Goal: Information Seeking & Learning: Find specific fact

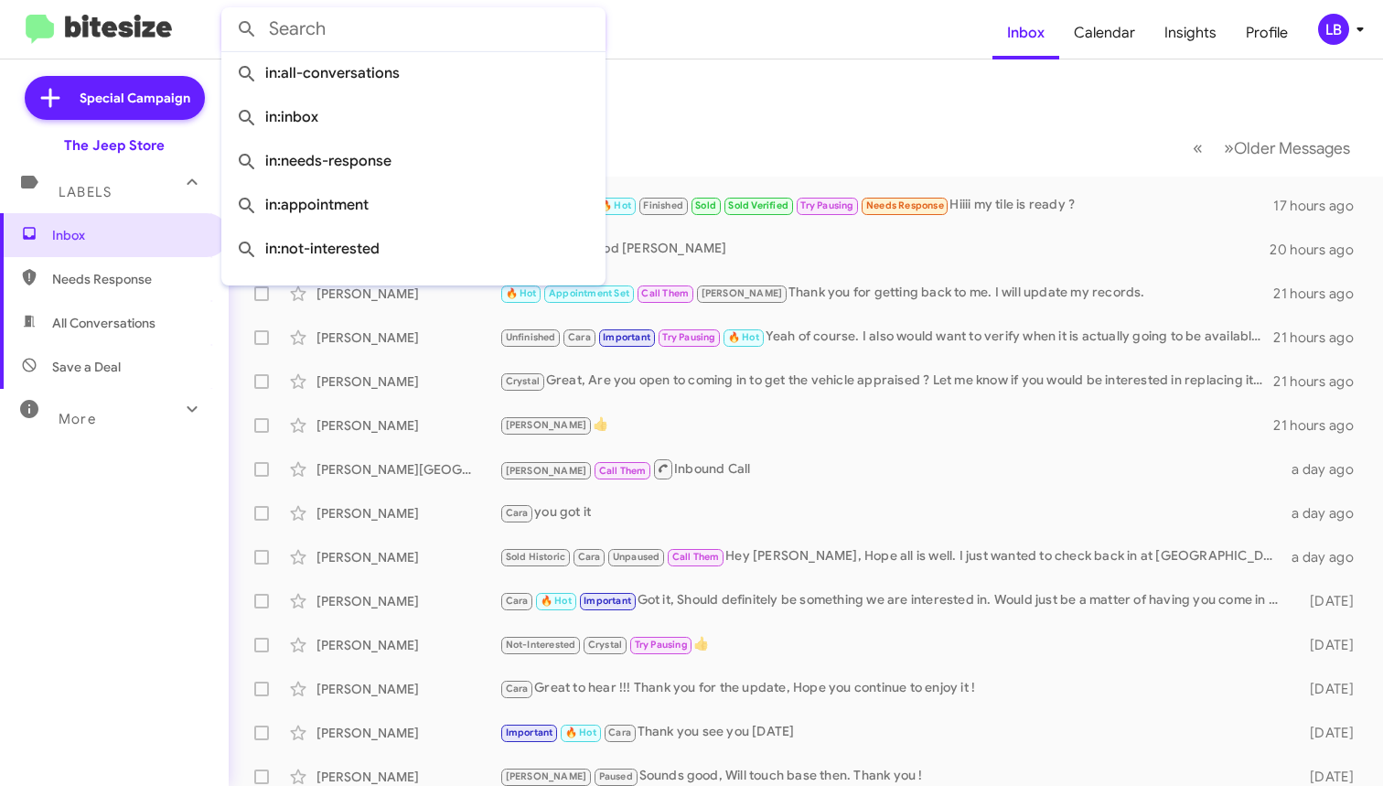
click at [392, 42] on input "text" at bounding box center [413, 29] width 384 height 44
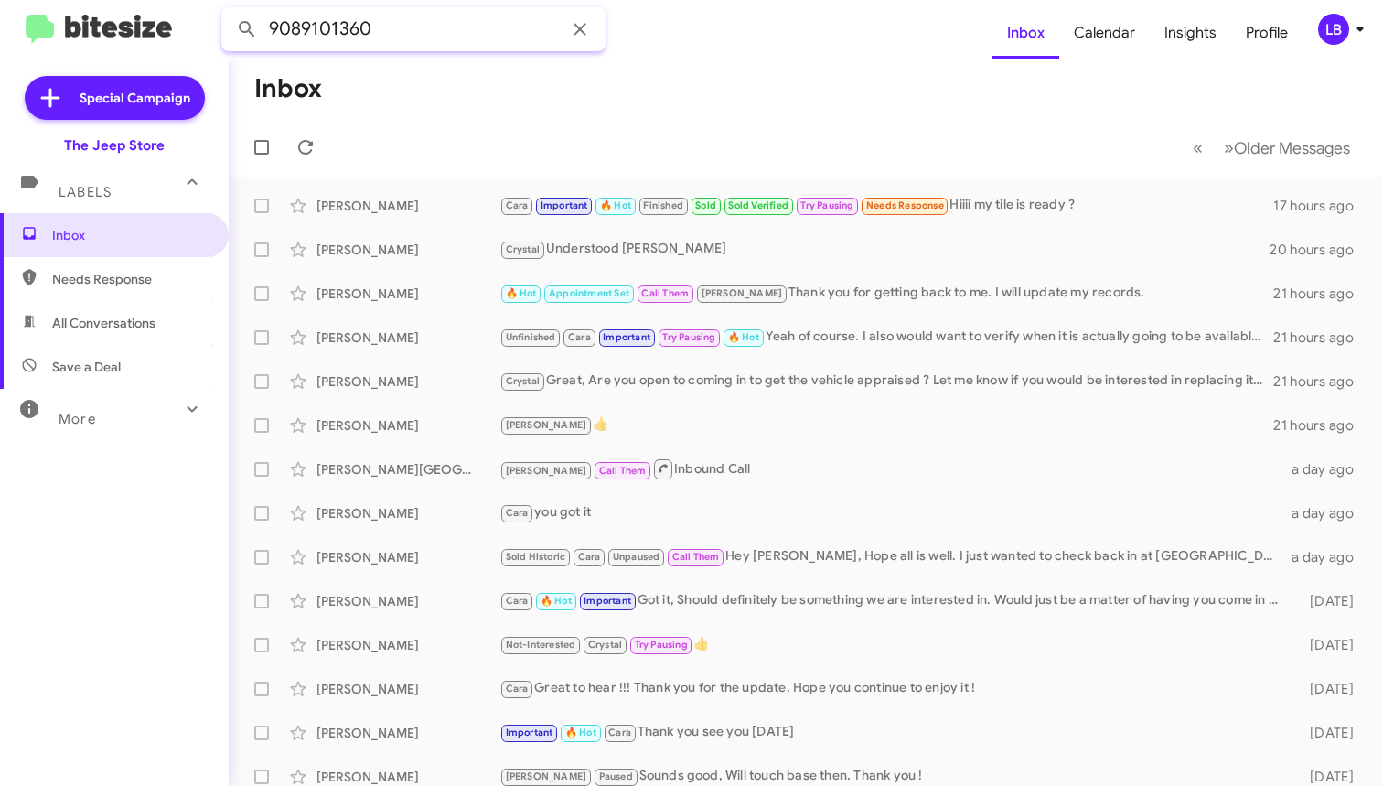
type input "9089101360"
click at [247, 29] on button at bounding box center [247, 29] width 37 height 37
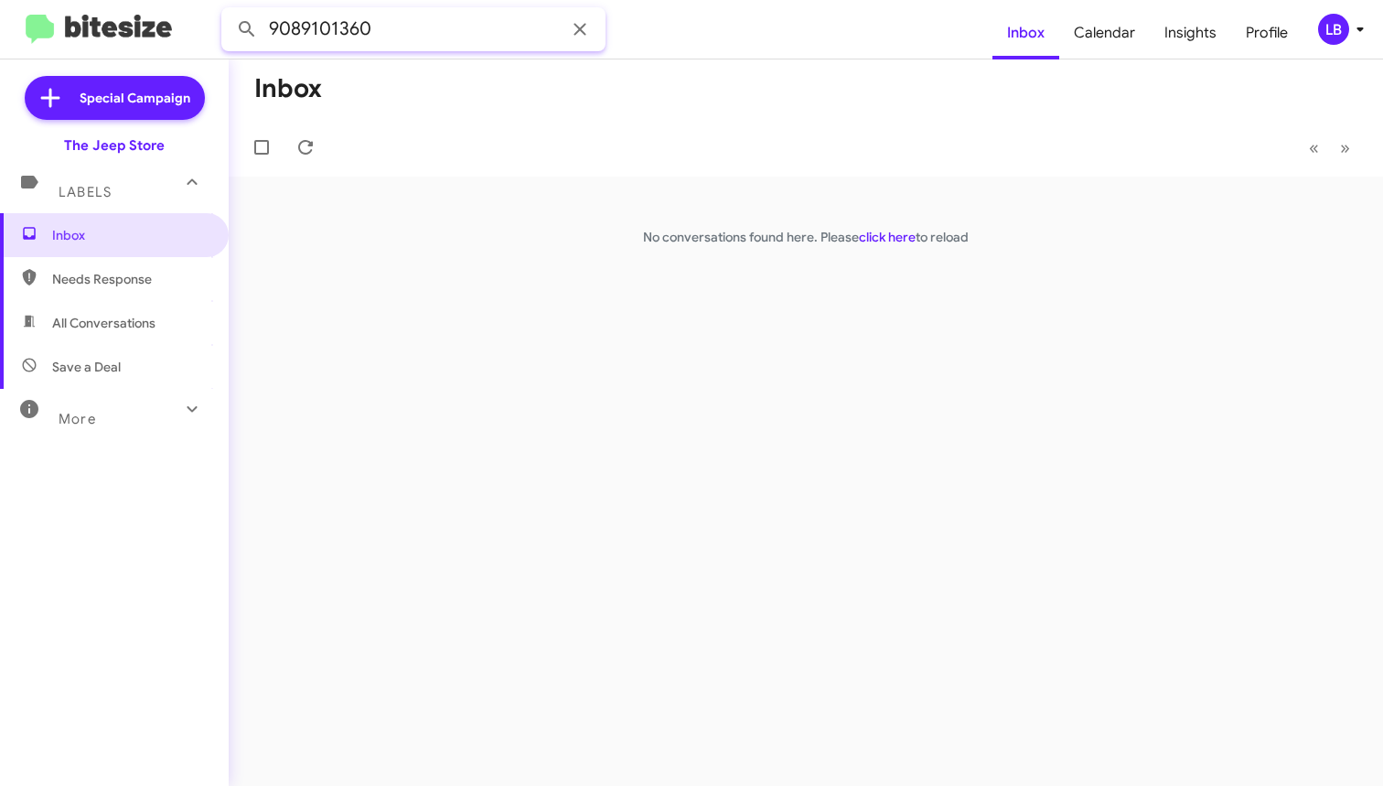
drag, startPoint x: 483, startPoint y: 42, endPoint x: -26, endPoint y: -33, distance: 514.1
click at [0, 0] on html "9089101360 Inbox Calendar Insights Profile LB Special Campaign The Jeep Store L…" at bounding box center [691, 393] width 1383 height 786
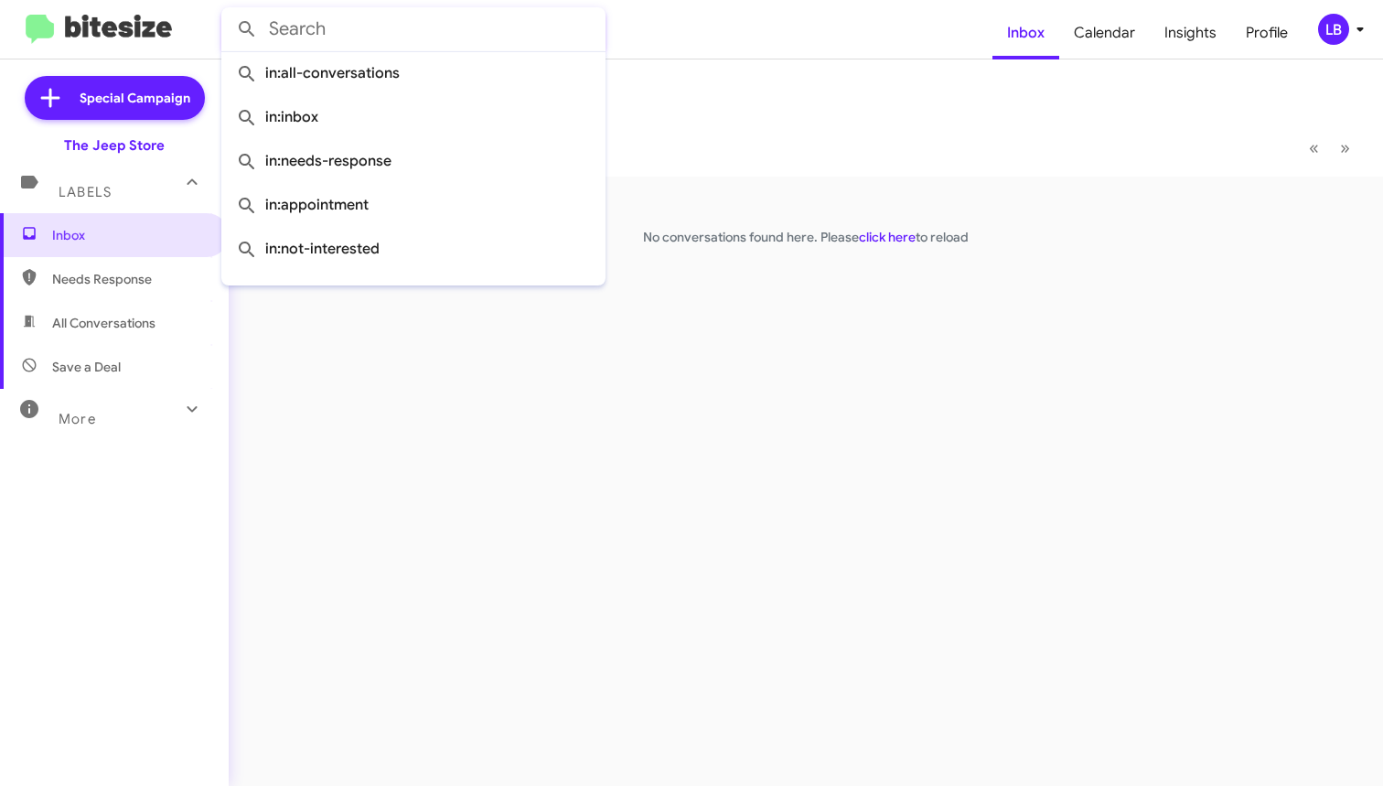
click at [247, 29] on button at bounding box center [247, 29] width 37 height 37
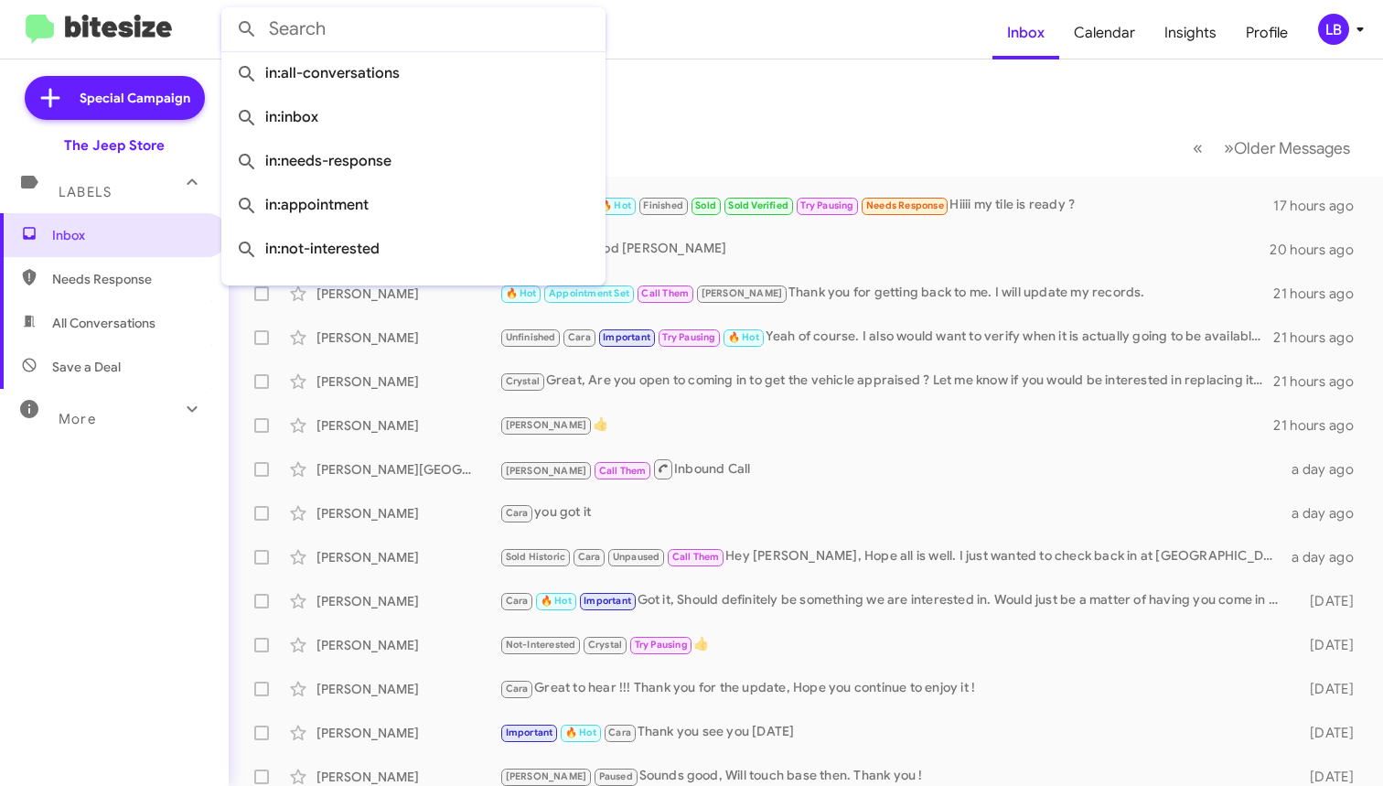
click at [773, 141] on mat-toolbar-row "« Previous » Next Older Messages" at bounding box center [806, 147] width 1154 height 59
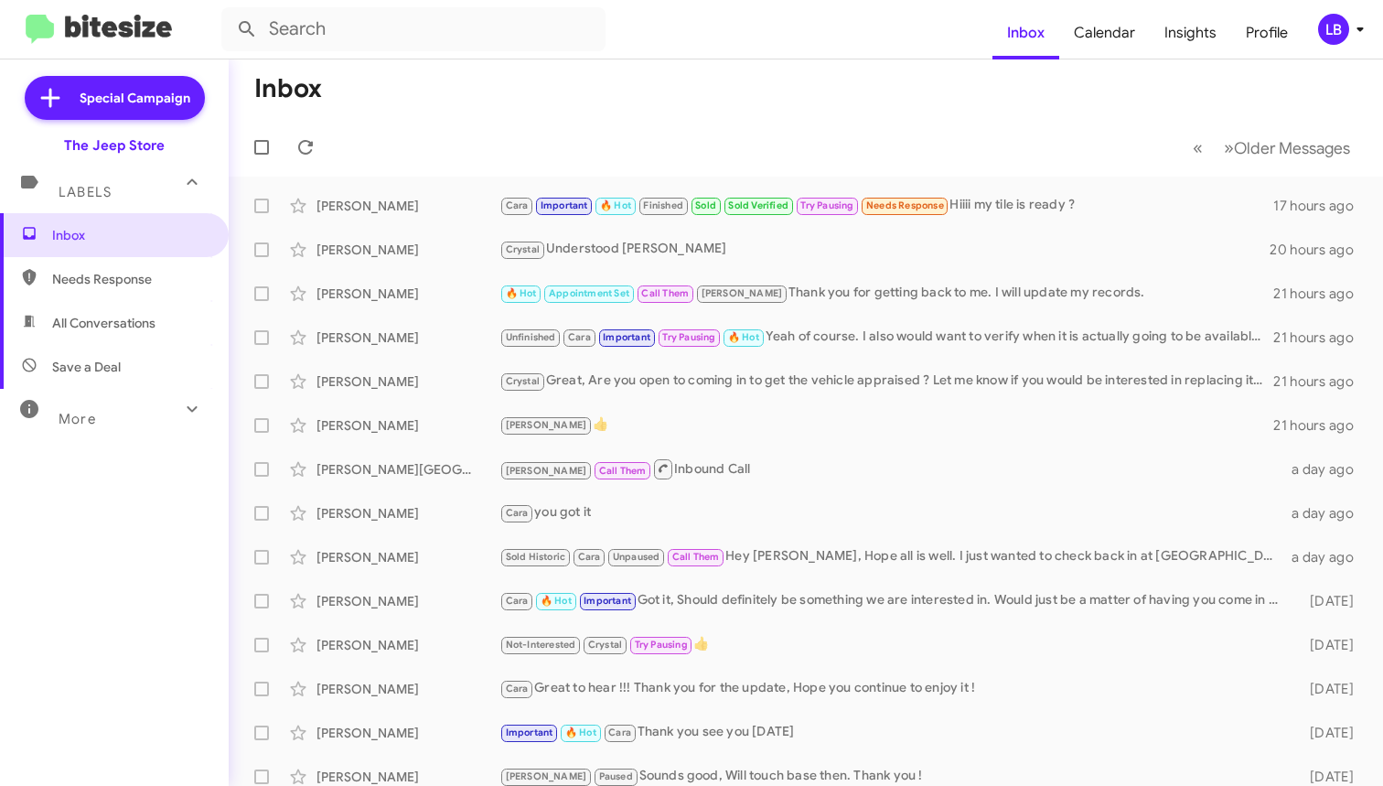
click at [585, 129] on mat-toolbar-row "« Previous » Next Older Messages" at bounding box center [806, 147] width 1154 height 59
drag, startPoint x: 766, startPoint y: 113, endPoint x: 383, endPoint y: 161, distance: 385.3
click at [746, 114] on mat-toolbar-row "Inbox" at bounding box center [806, 88] width 1154 height 59
click at [771, 124] on mat-toolbar-row "« Previous » Next Older Messages" at bounding box center [806, 147] width 1154 height 59
click at [511, 36] on input "text" at bounding box center [413, 29] width 384 height 44
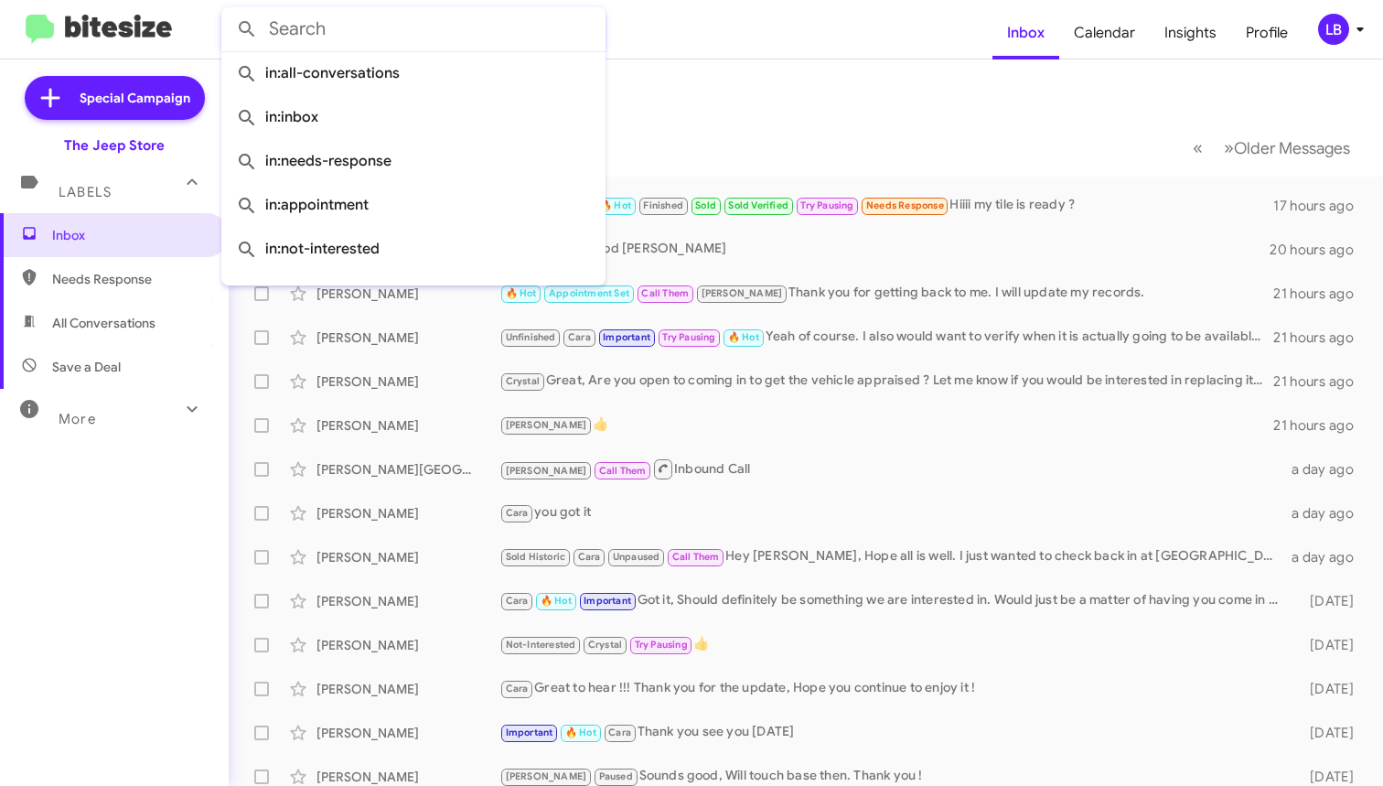
click at [847, 66] on mat-toolbar-row "Inbox" at bounding box center [806, 88] width 1154 height 59
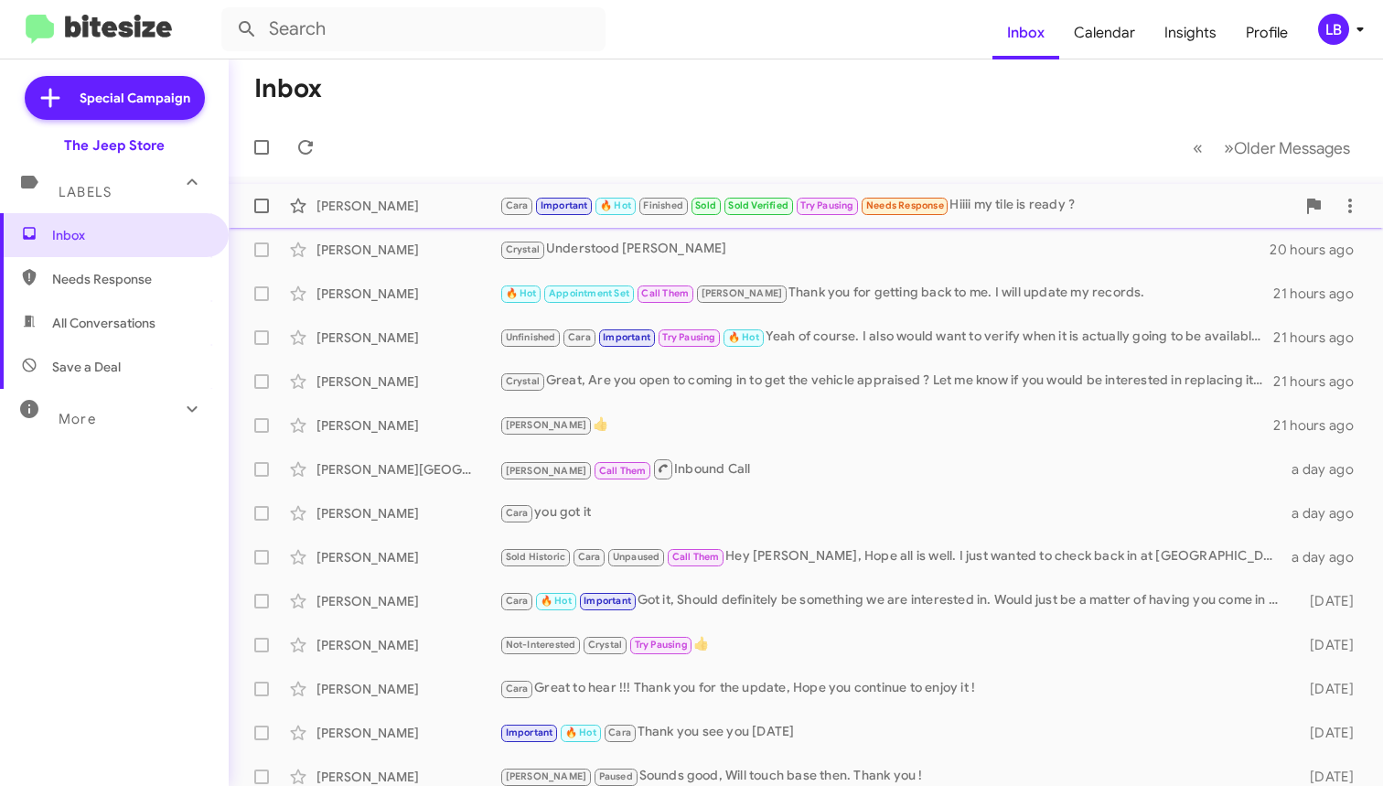
click at [1053, 207] on div "Cara Important 🔥 Hot Finished Sold Sold Verified Try Pausing Needs Response Hii…" at bounding box center [897, 205] width 796 height 21
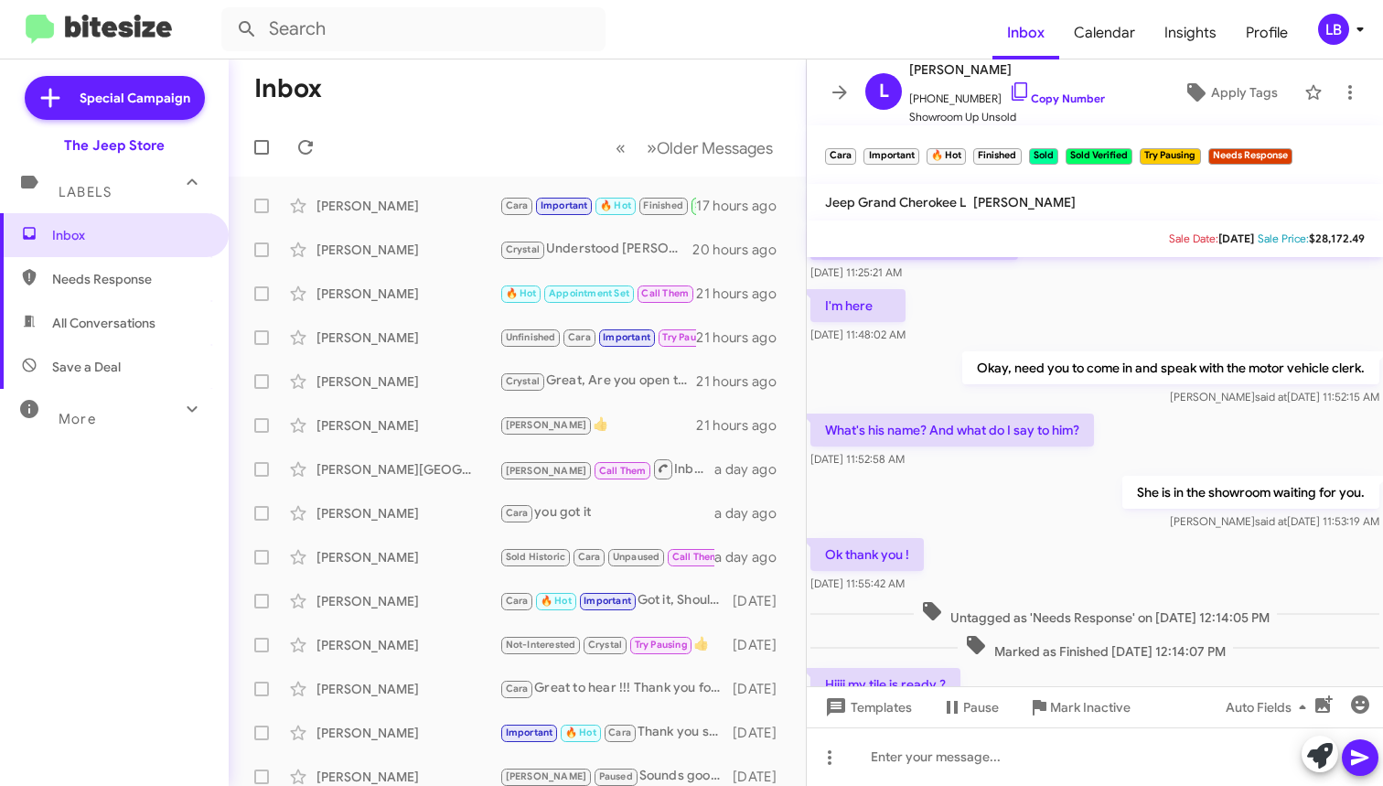
scroll to position [868, 0]
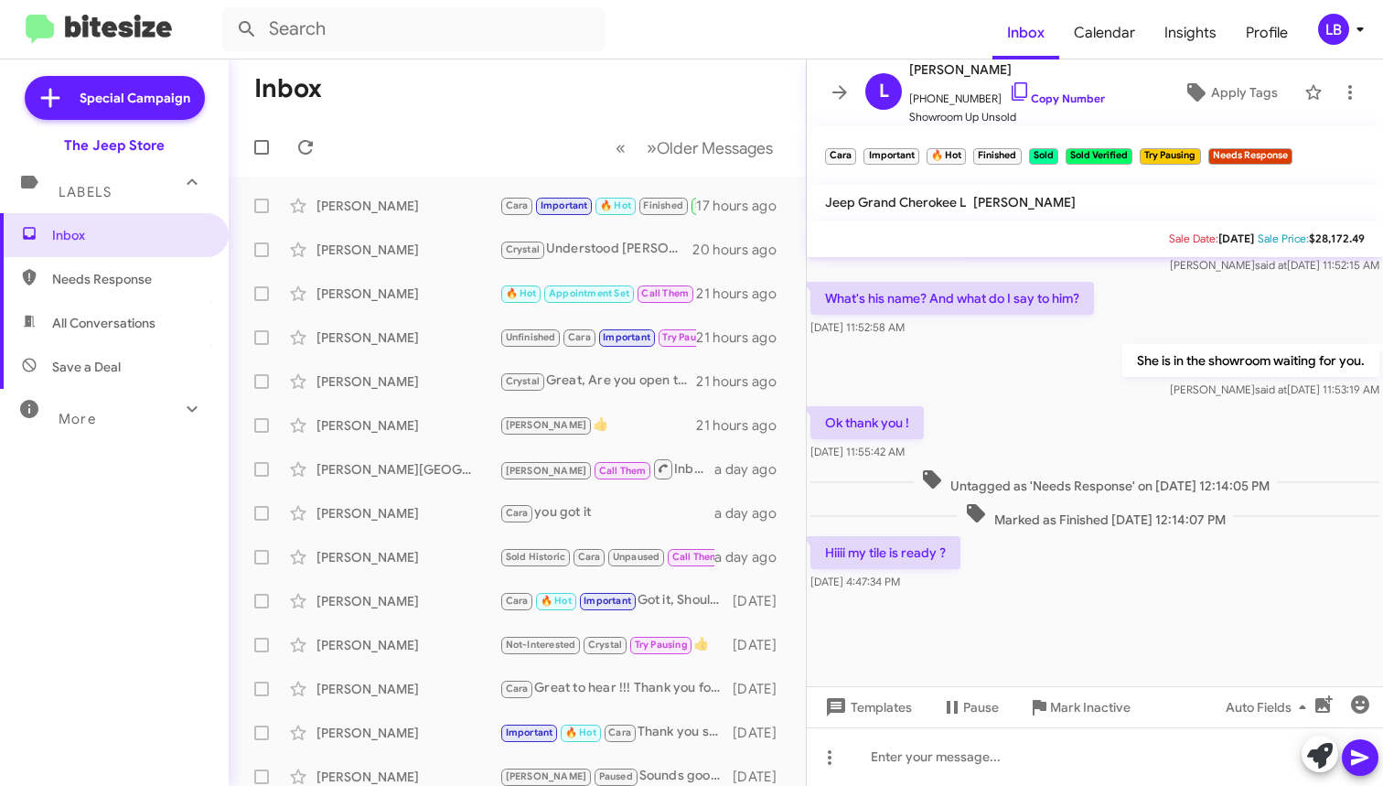
click at [970, 456] on div "Ok thank you ! Sep 24, 2025, 11:55:42 AM" at bounding box center [1095, 434] width 576 height 62
click at [991, 382] on div "She is in the showroom waiting for you. Mike said at Sep 24, 2025, 11:53:19 AM" at bounding box center [1095, 371] width 576 height 62
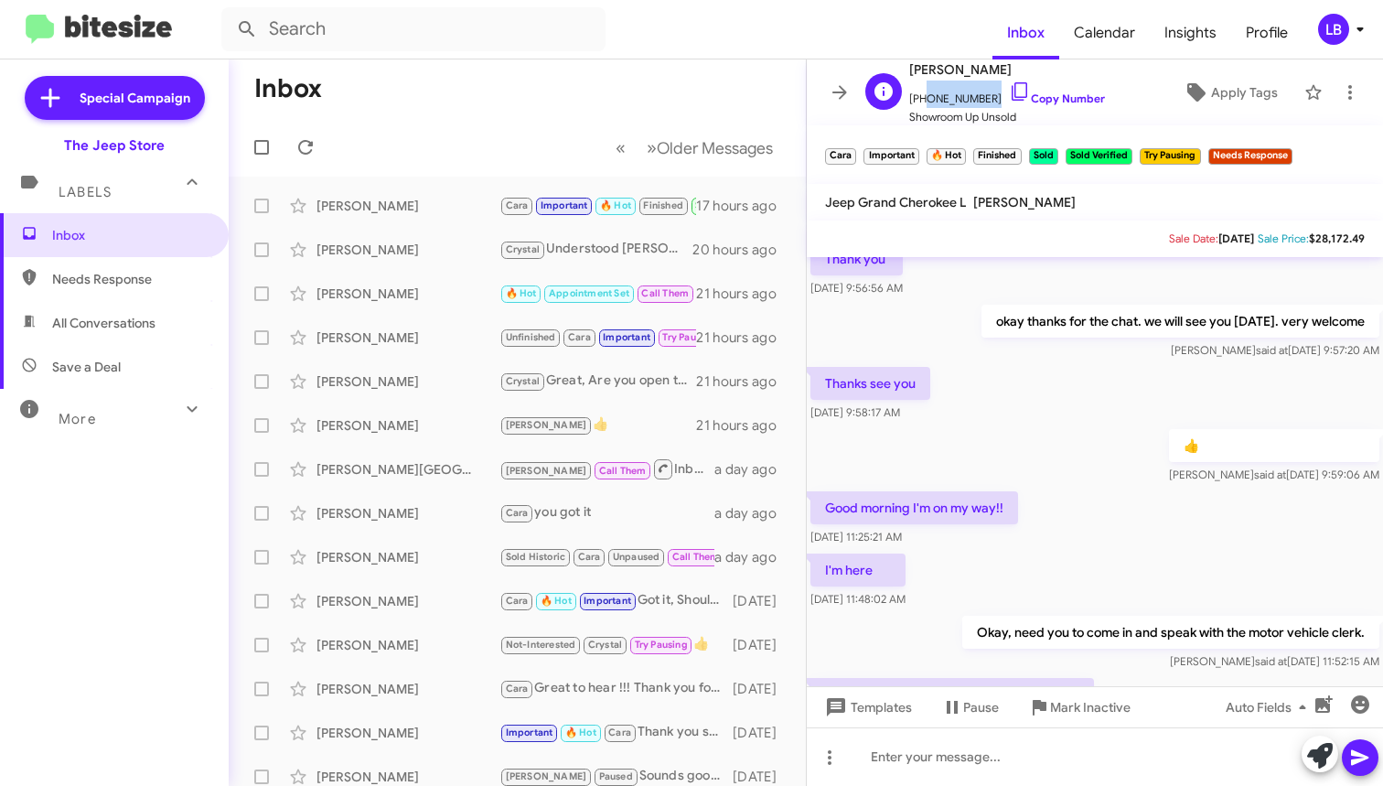
drag, startPoint x: 987, startPoint y: 102, endPoint x: 919, endPoint y: 104, distance: 67.7
click at [919, 104] on span "+18488449049 Copy Number" at bounding box center [1007, 94] width 196 height 27
copy span "8488449049"
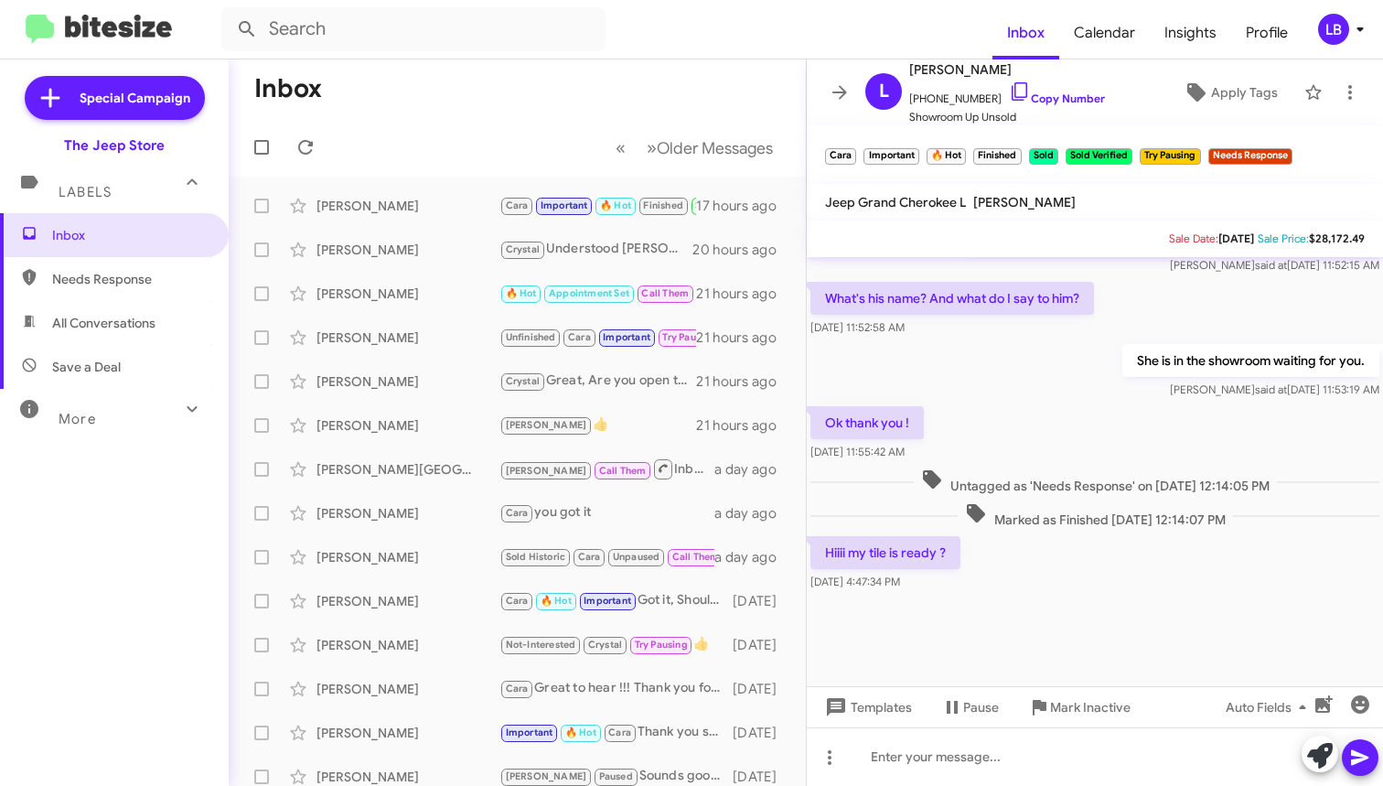
click at [1057, 403] on div "Ok thank you ! Sep 24, 2025, 11:55:42 AM" at bounding box center [1095, 434] width 576 height 62
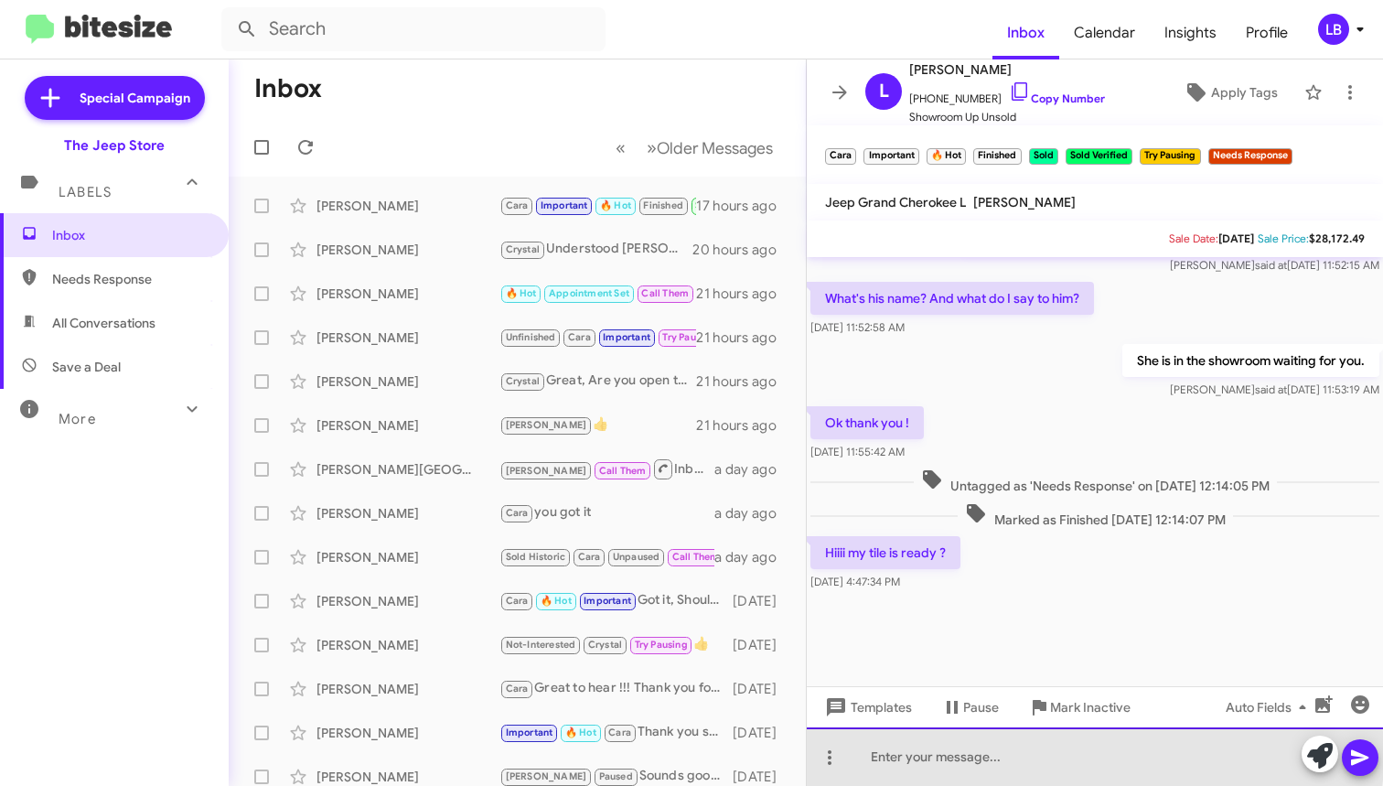
click at [1031, 756] on div at bounding box center [1095, 756] width 576 height 59
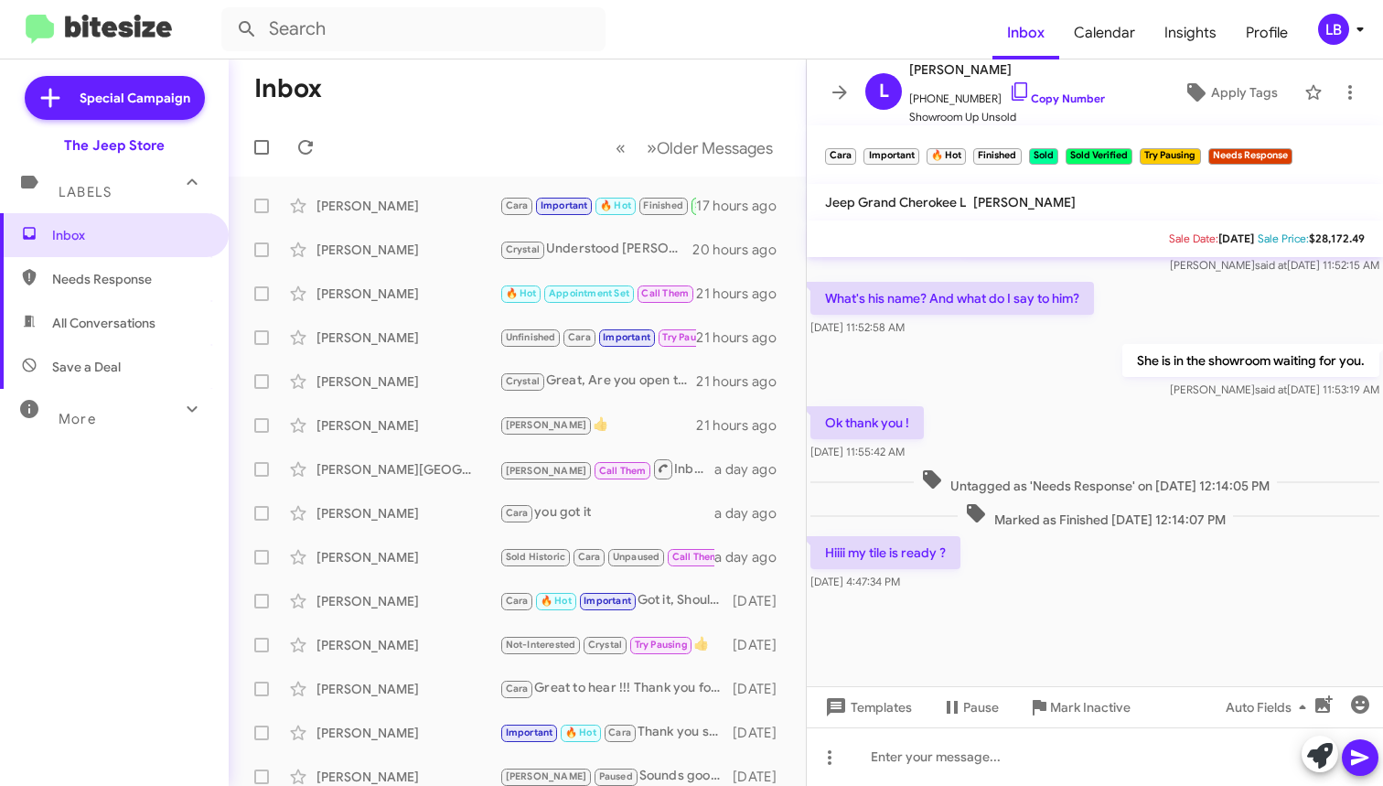
click at [1058, 430] on div "Ok thank you ! Sep 24, 2025, 11:55:42 AM" at bounding box center [1095, 434] width 576 height 62
click at [982, 392] on div "She is in the showroom waiting for you. Mike said at Sep 24, 2025, 11:53:19 AM" at bounding box center [1095, 375] width 576 height 62
click at [384, 66] on mat-toolbar-row "Inbox" at bounding box center [517, 88] width 577 height 59
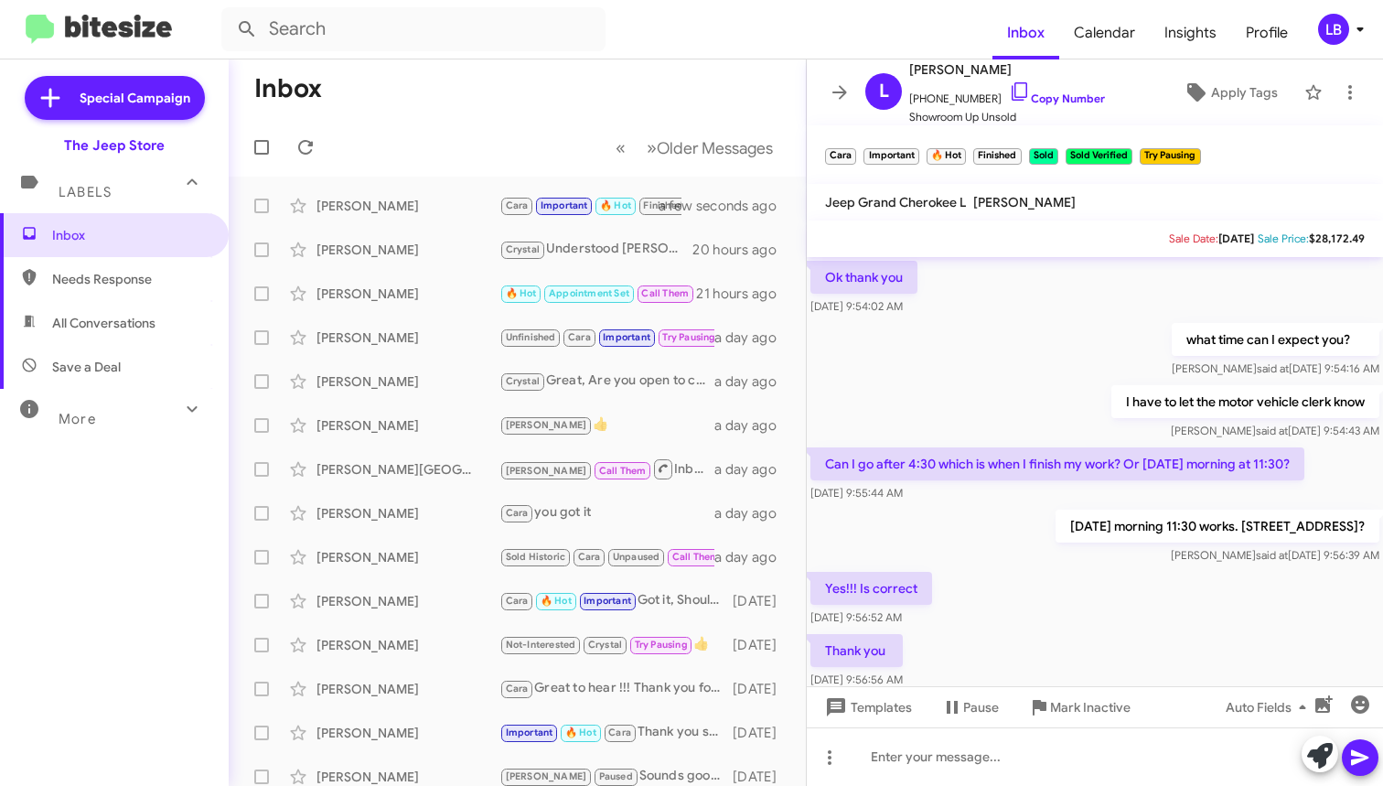
scroll to position [791, 0]
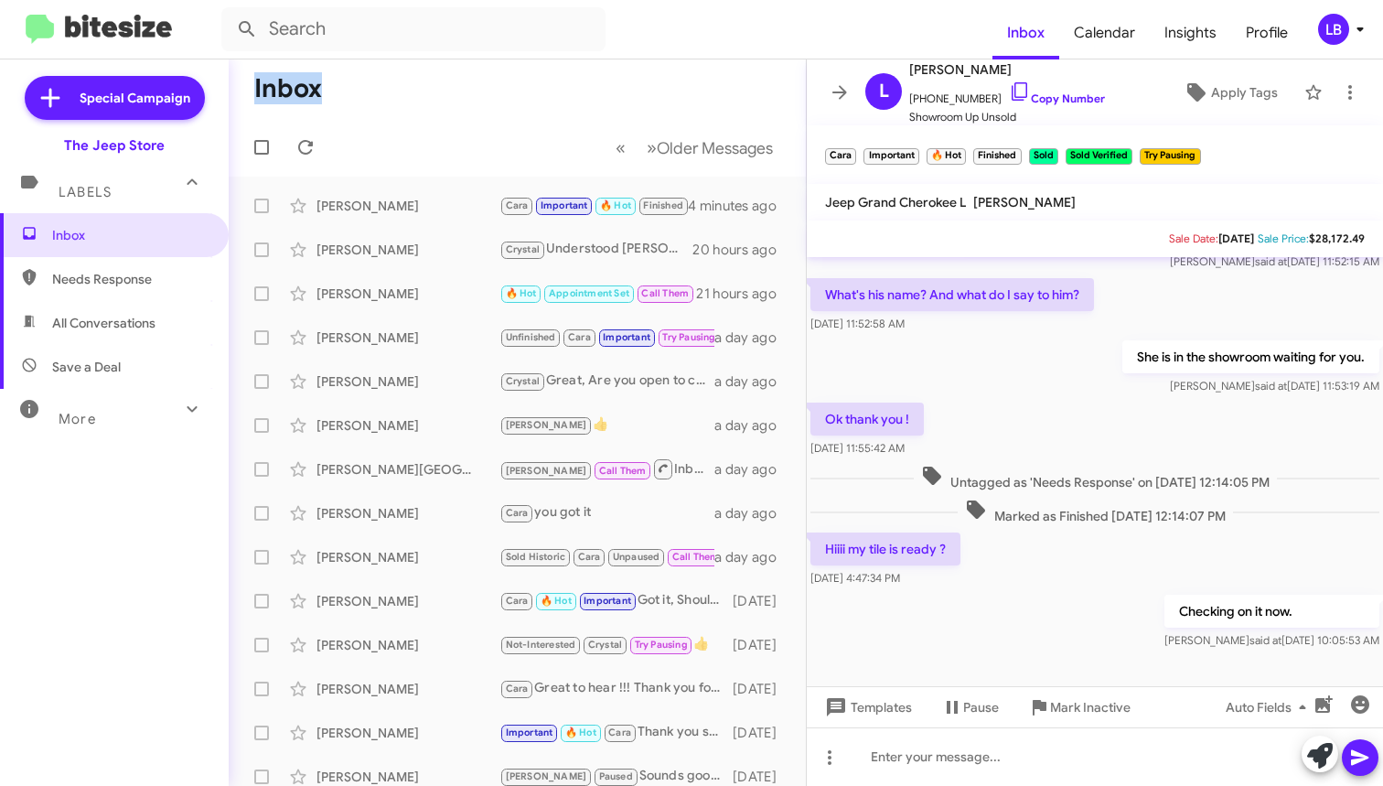
drag, startPoint x: 636, startPoint y: 71, endPoint x: 531, endPoint y: 52, distance: 106.0
click at [635, 72] on mat-toolbar-row "Inbox" at bounding box center [517, 88] width 577 height 59
click at [829, 53] on mat-toolbar "Inbox Calendar Insights Profile LB" at bounding box center [691, 29] width 1383 height 59
click at [488, 120] on mat-toolbar-row "« Previous » Next Older Messages" at bounding box center [517, 147] width 577 height 59
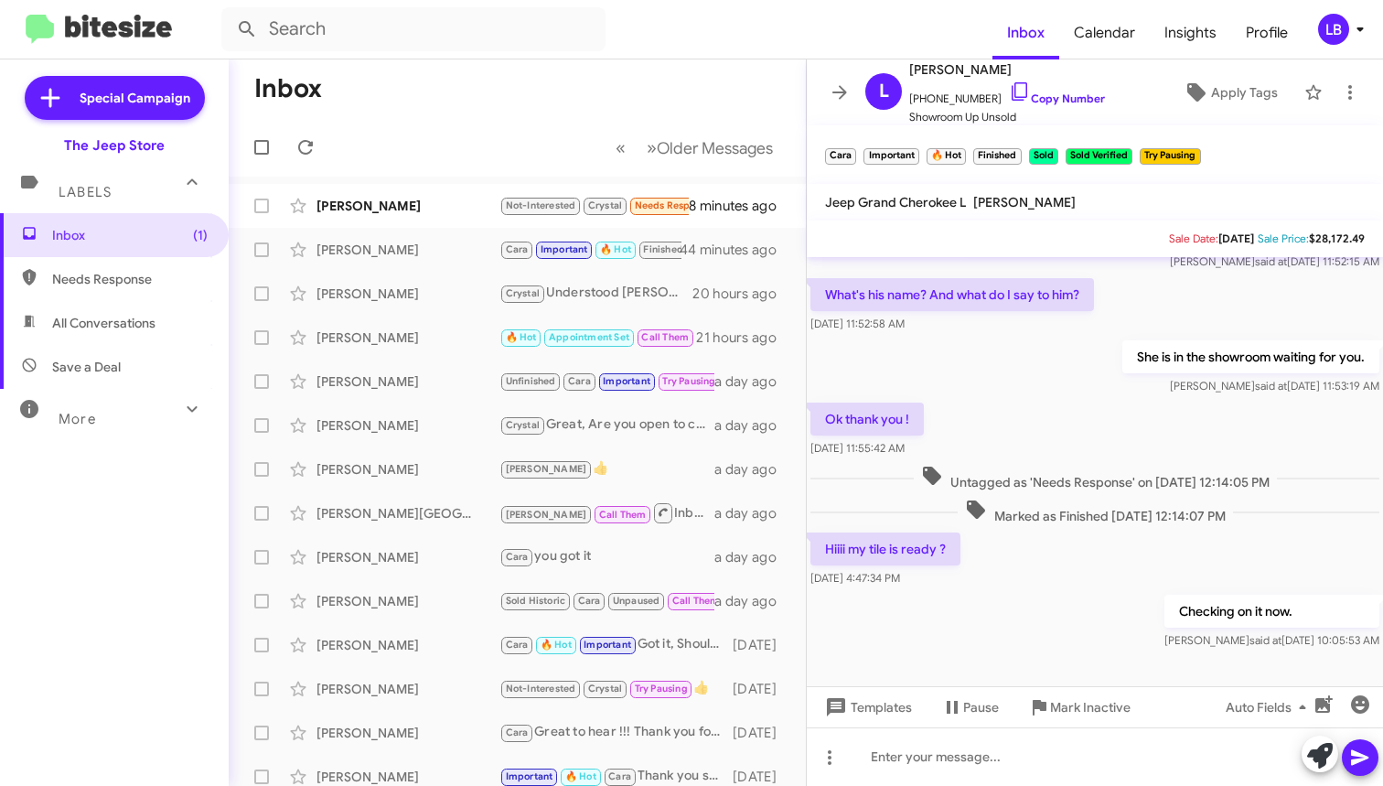
click at [329, 115] on mat-toolbar-row "Inbox" at bounding box center [517, 88] width 577 height 59
click at [421, 207] on div "[PERSON_NAME]" at bounding box center [408, 206] width 183 height 18
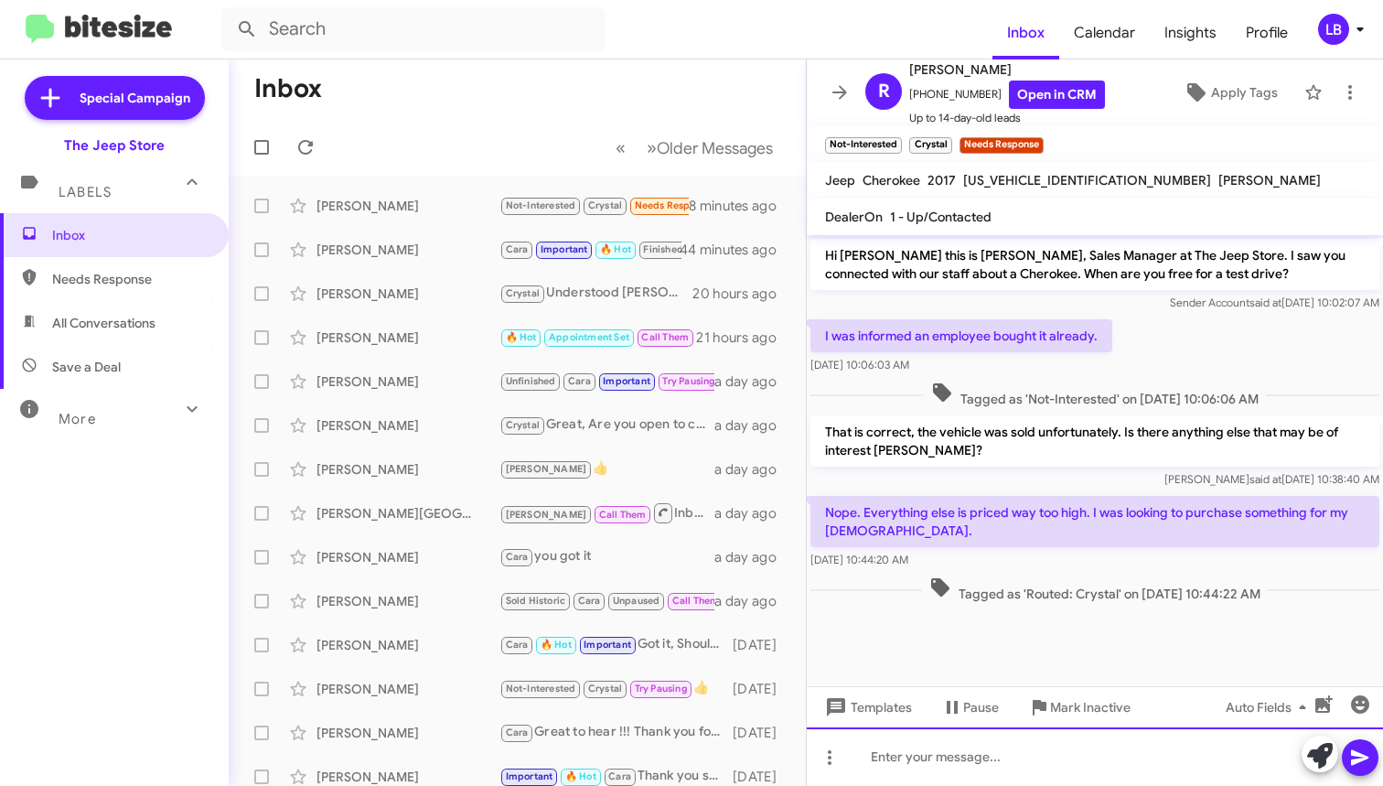
drag, startPoint x: 1162, startPoint y: 779, endPoint x: 1376, endPoint y: 316, distance: 510.8
click at [1162, 779] on div at bounding box center [1095, 756] width 576 height 59
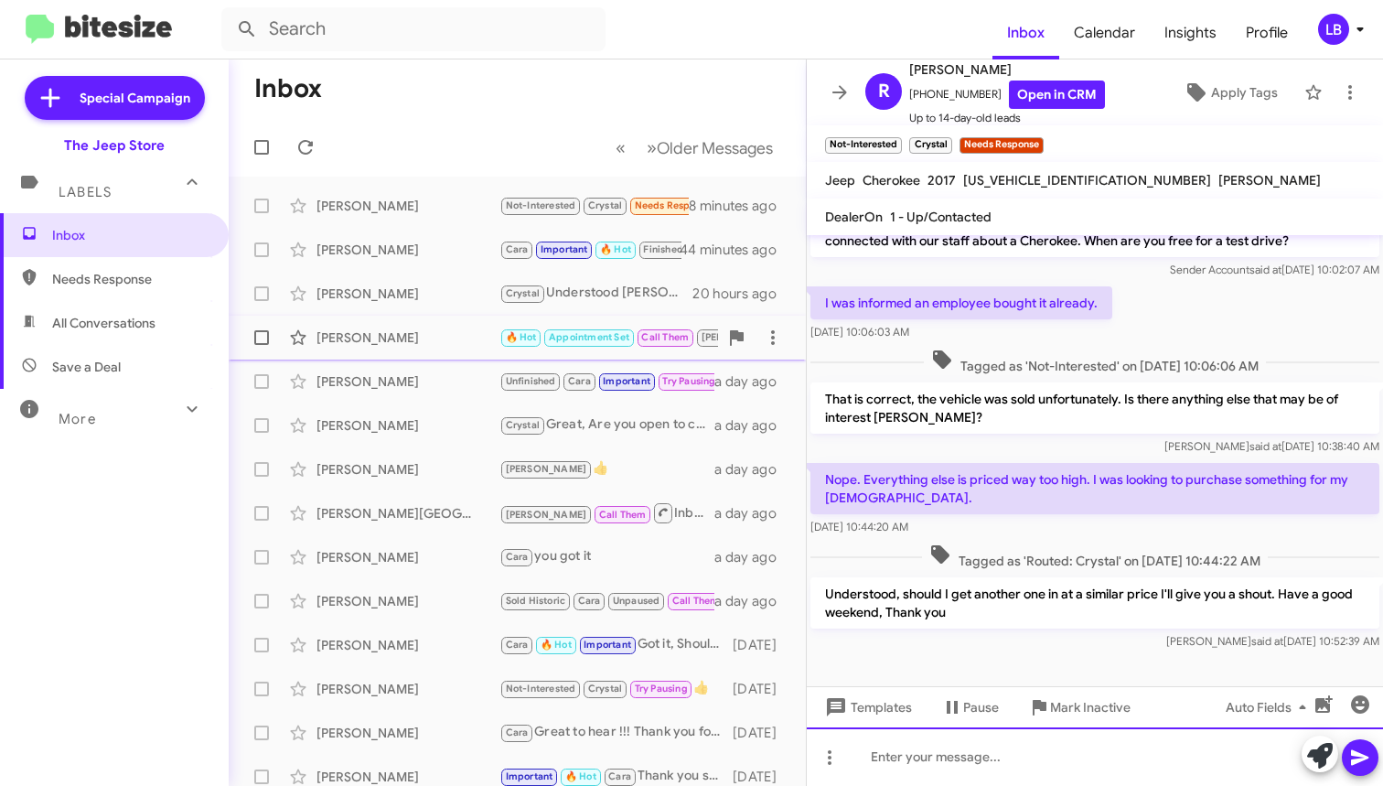
scroll to position [276, 0]
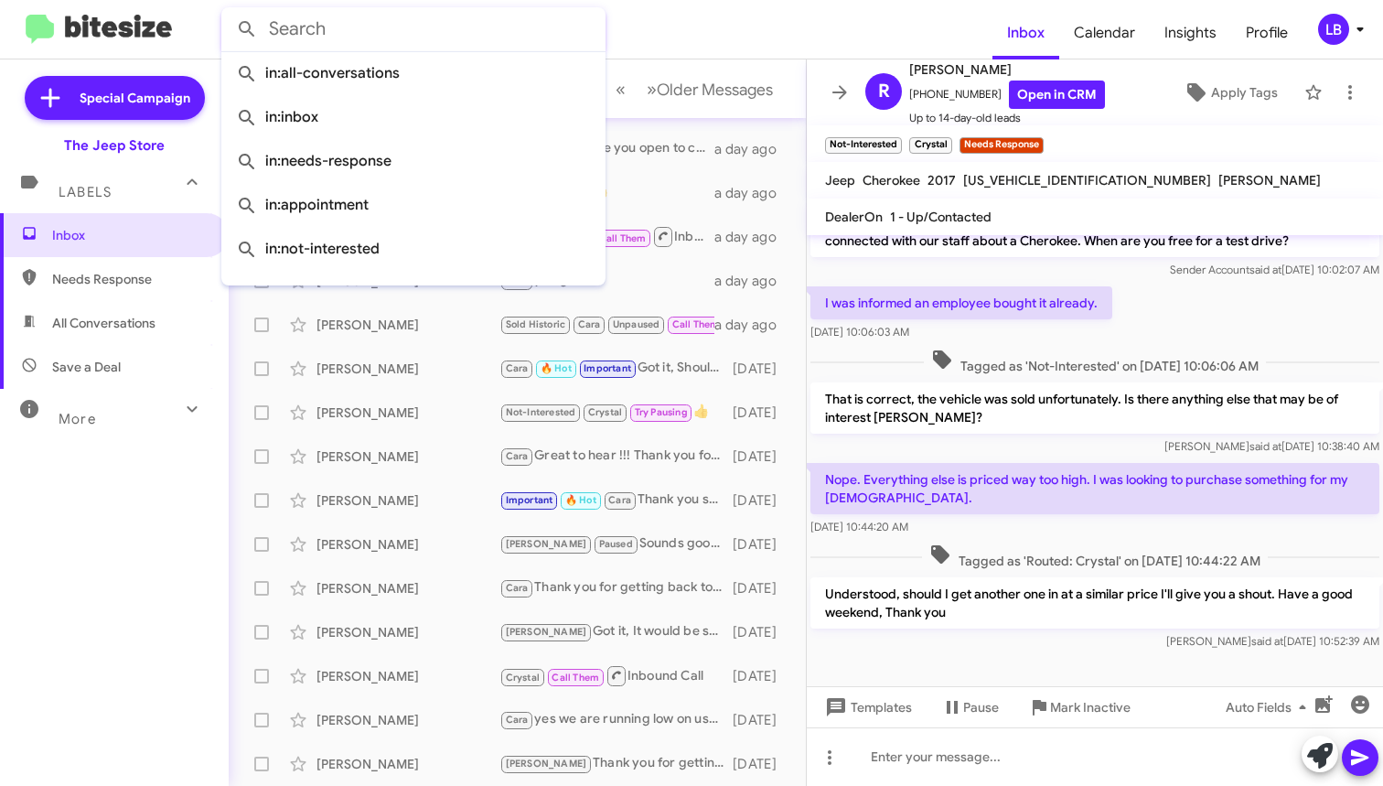
click at [435, 49] on input "text" at bounding box center [413, 29] width 384 height 44
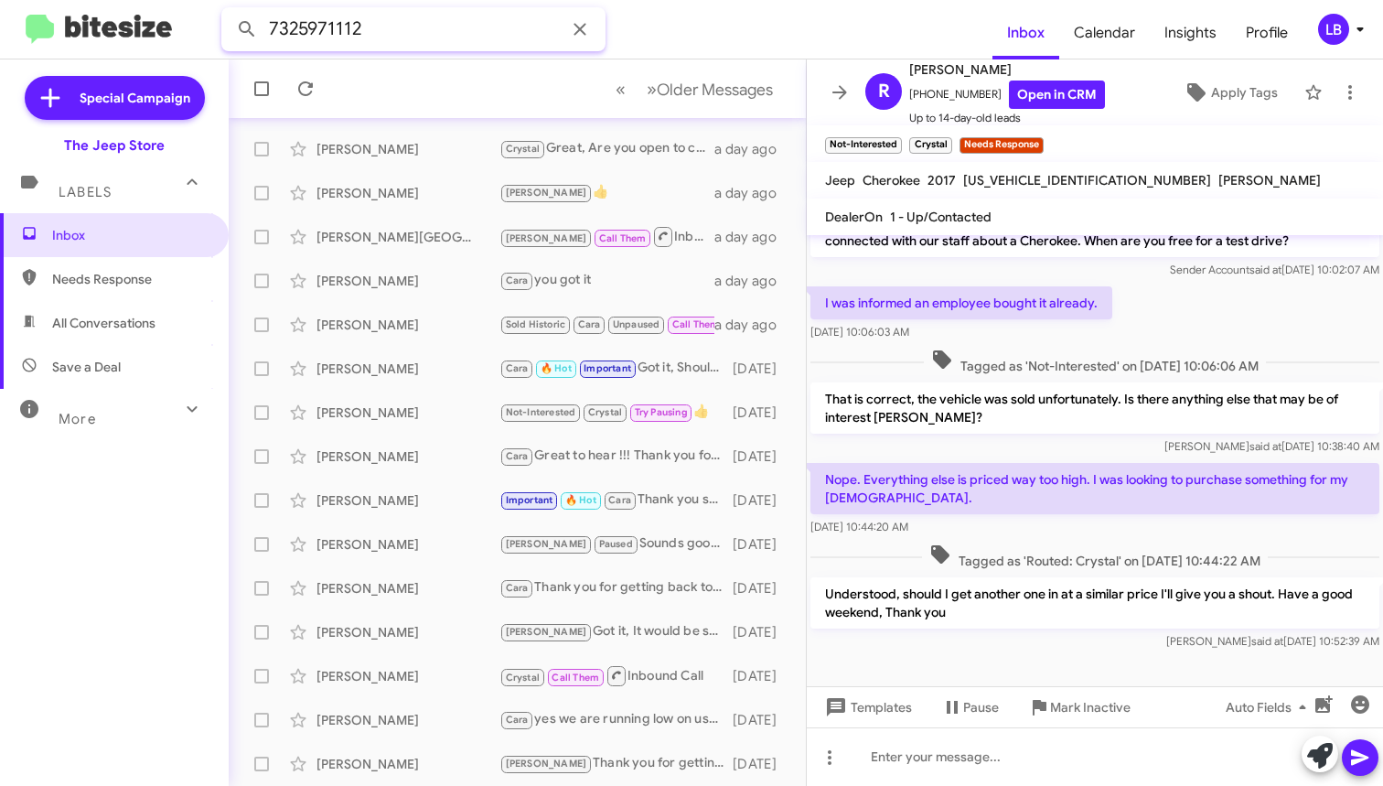
type input "7325971112"
click at [247, 29] on button at bounding box center [247, 29] width 37 height 37
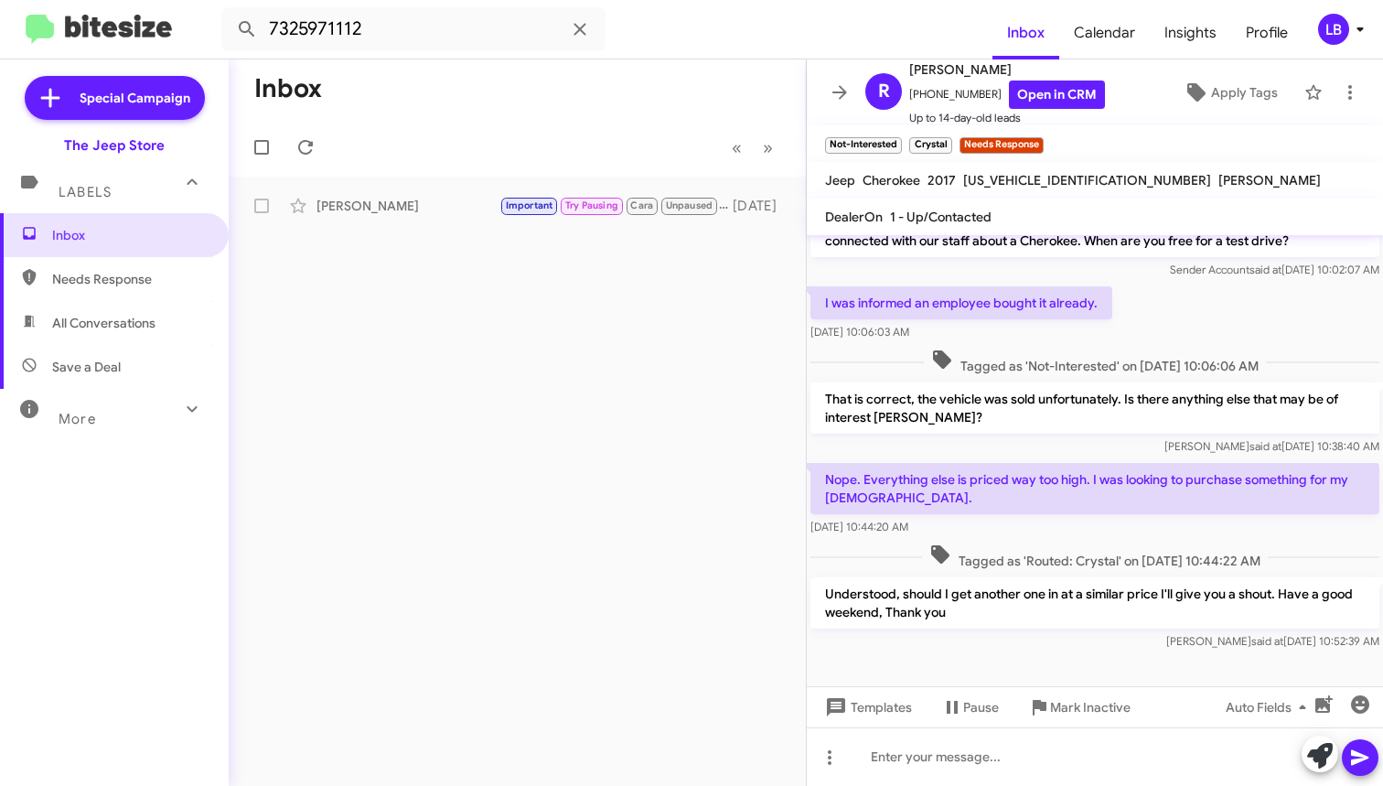
click at [724, 59] on mat-toolbar-row "Inbox" at bounding box center [517, 88] width 577 height 59
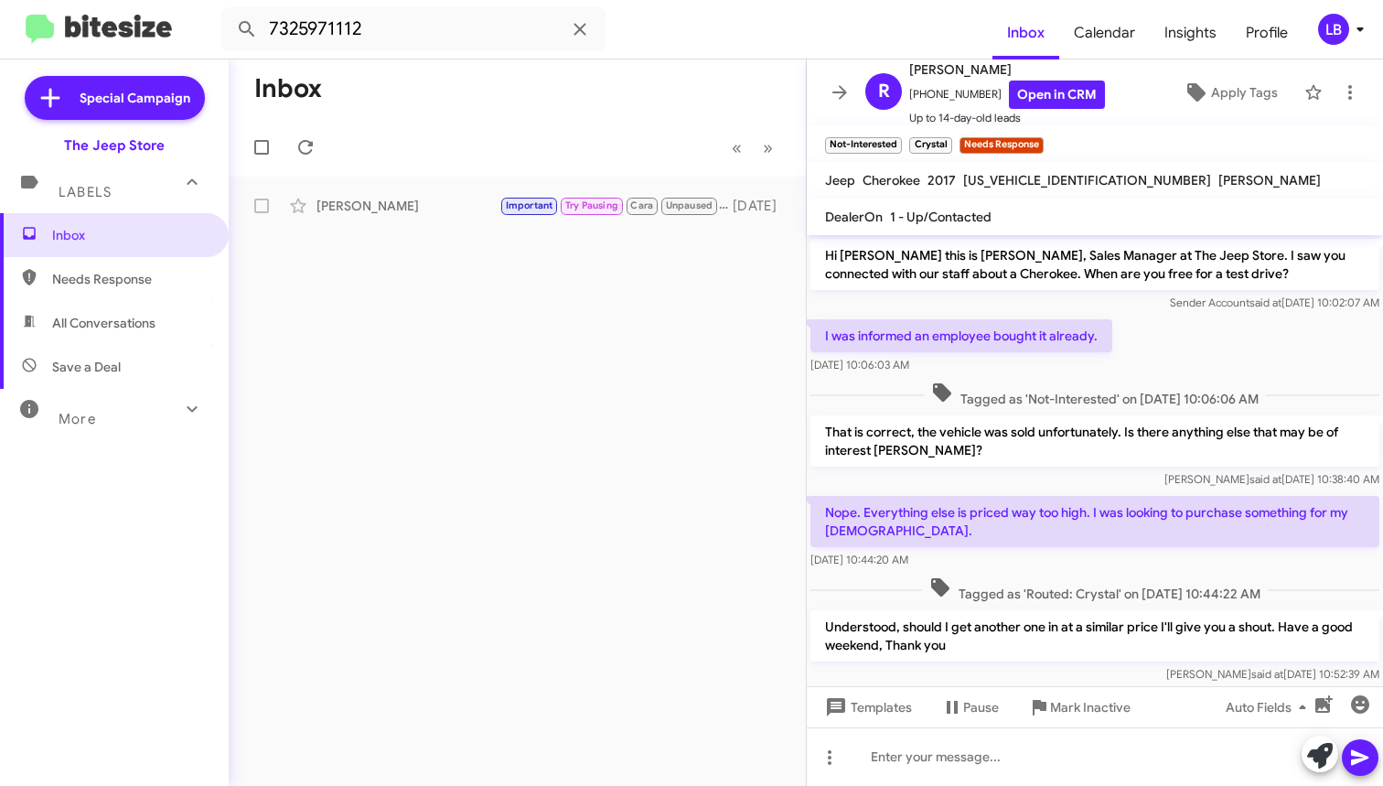
drag, startPoint x: 514, startPoint y: 126, endPoint x: 473, endPoint y: 117, distance: 42.2
click at [514, 126] on mat-toolbar-row "« Previous » Next" at bounding box center [517, 147] width 577 height 59
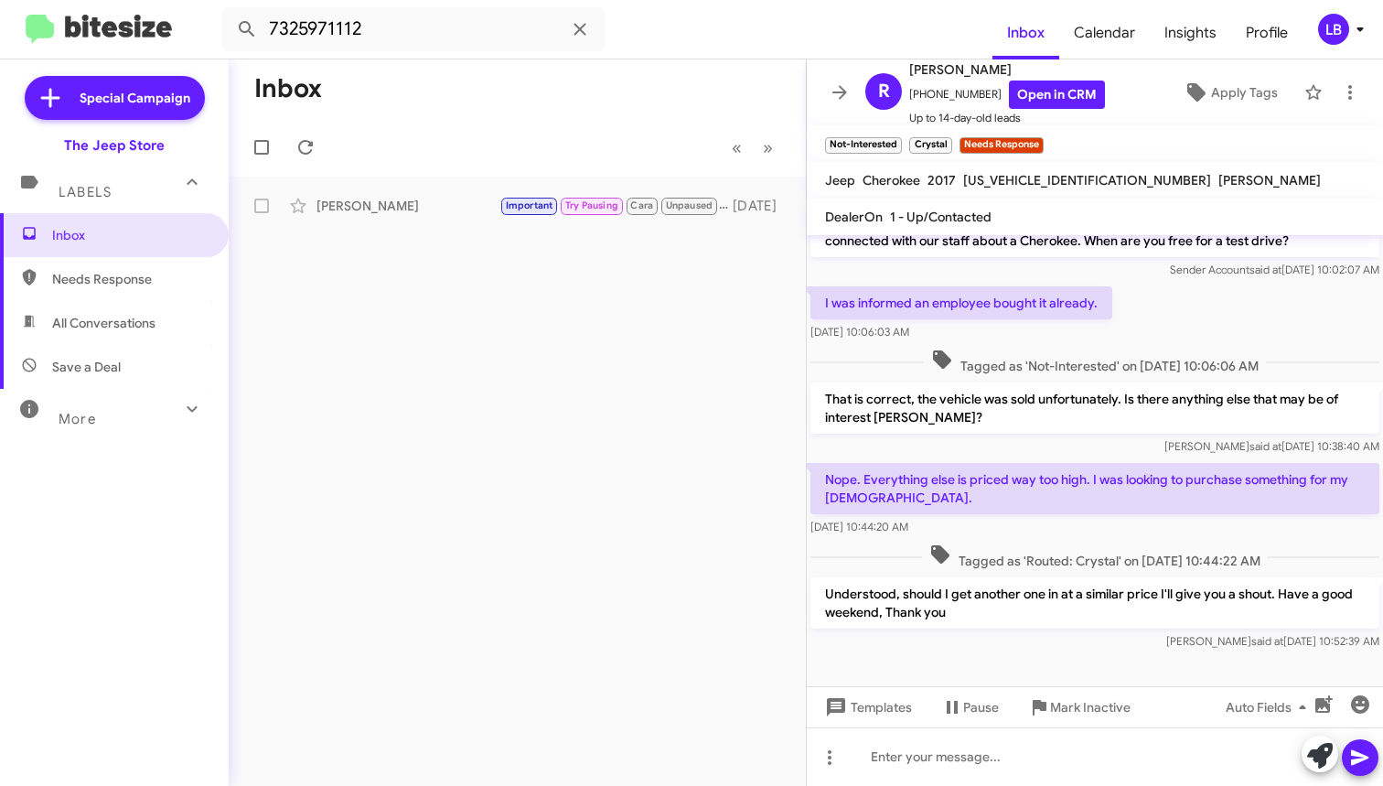
click at [588, 118] on mat-toolbar-row "« Previous » Next" at bounding box center [517, 147] width 577 height 59
click at [440, 30] on input "7325971112" at bounding box center [413, 29] width 384 height 44
drag, startPoint x: 440, startPoint y: 30, endPoint x: -34, endPoint y: -15, distance: 476.0
click at [0, 0] on html "7325971112 Inbox Calendar Insights Profile LB Special Campaign The Jeep Store L…" at bounding box center [691, 393] width 1383 height 786
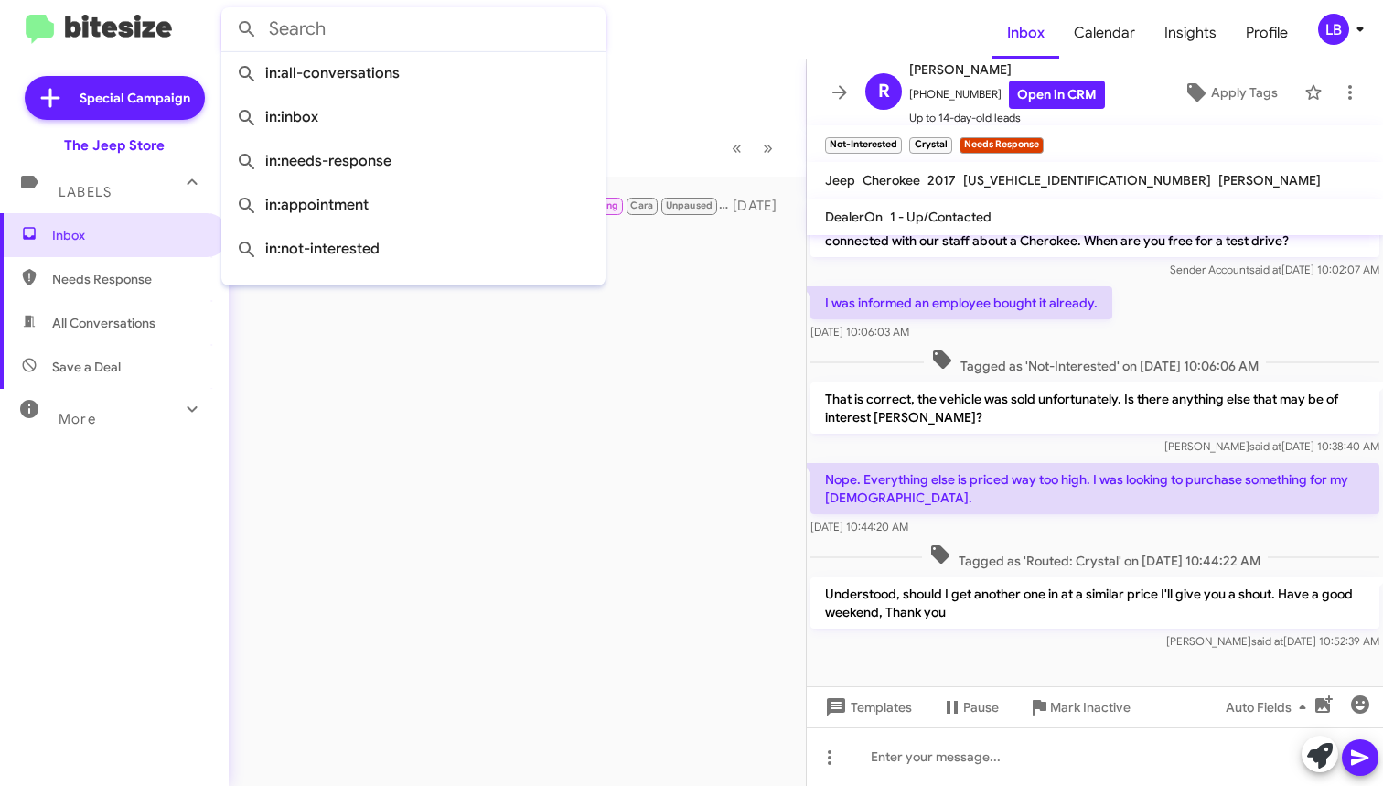
click at [247, 29] on button at bounding box center [247, 29] width 37 height 37
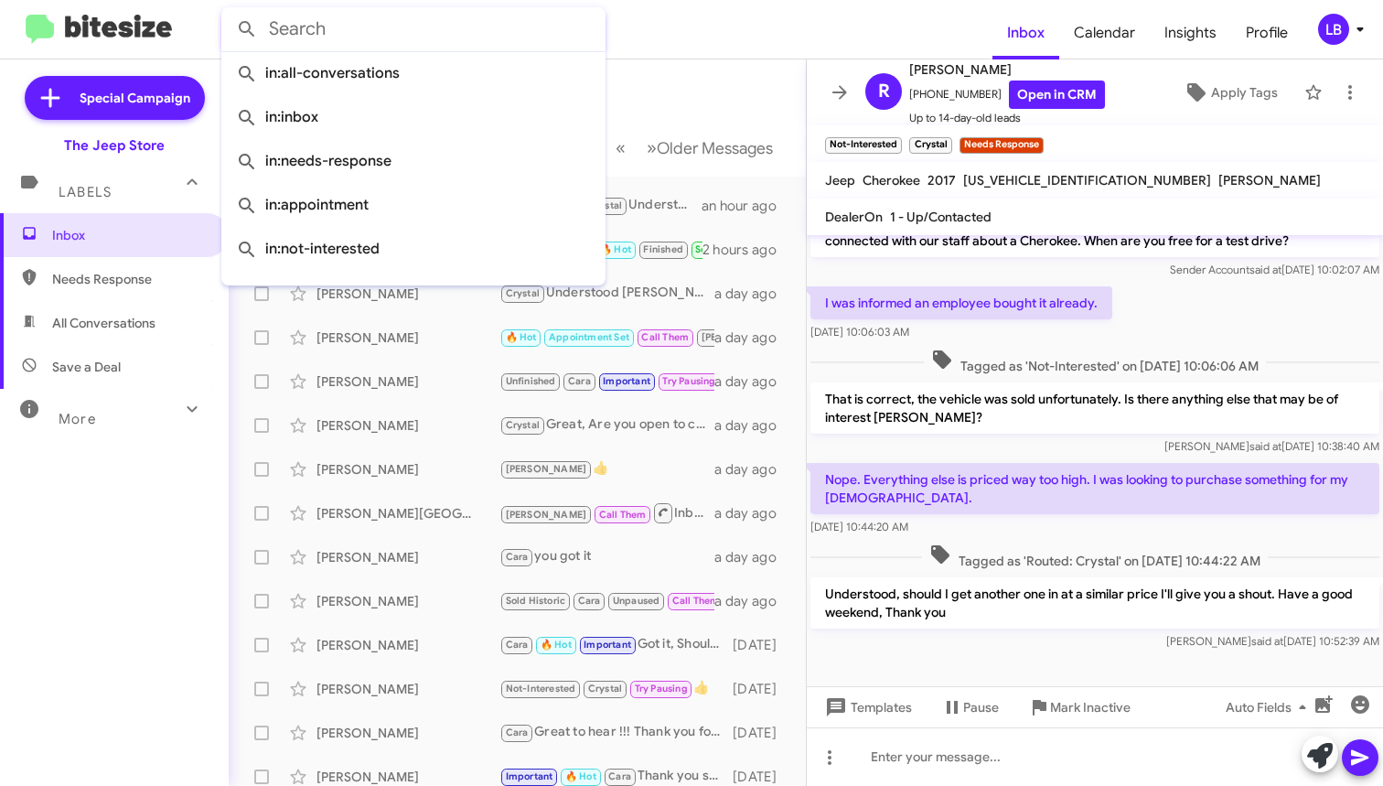
click at [704, 58] on mat-toolbar "Inbox Calendar Insights Profile LB" at bounding box center [691, 29] width 1383 height 59
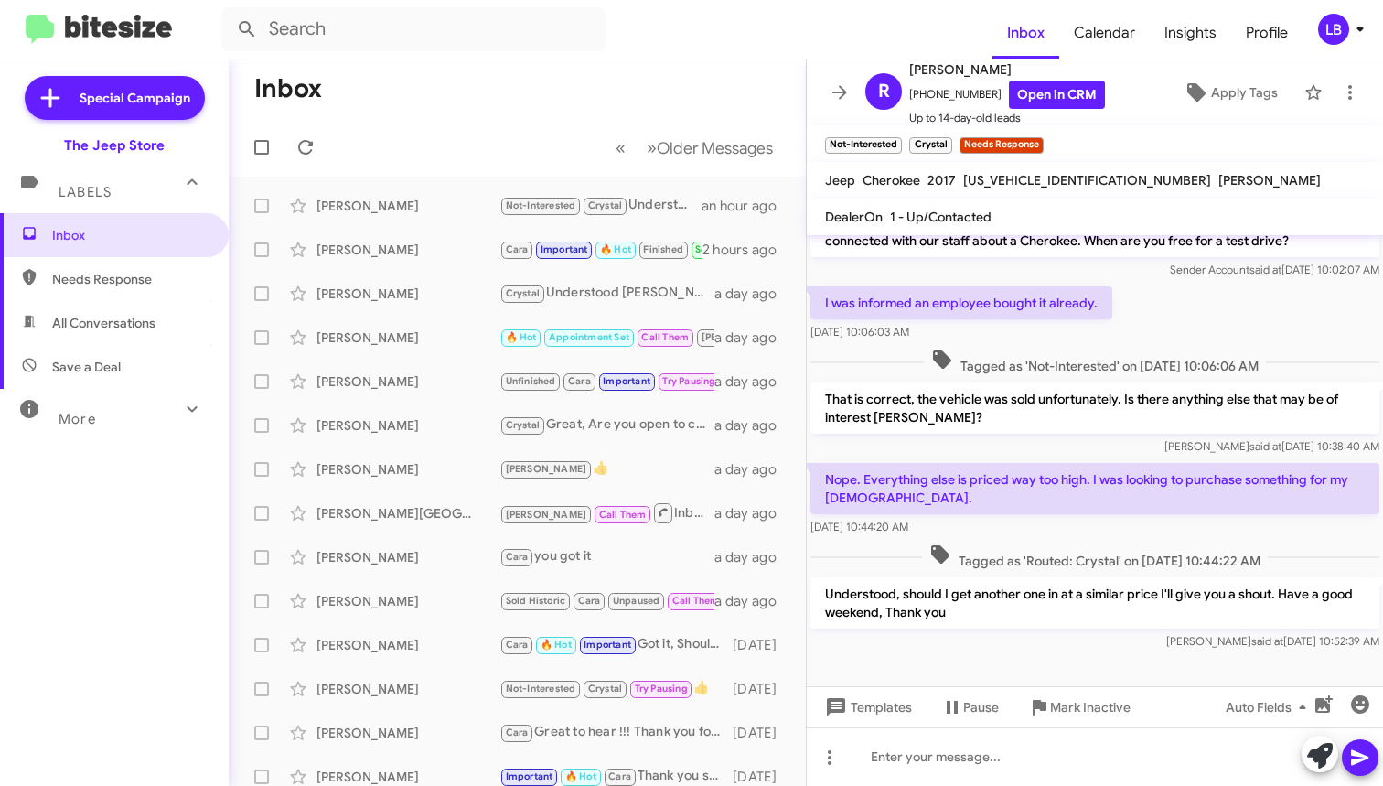
click at [681, 96] on mat-toolbar-row "Inbox" at bounding box center [517, 88] width 577 height 59
drag, startPoint x: 694, startPoint y: 69, endPoint x: 904, endPoint y: 5, distance: 218.8
click at [694, 69] on mat-toolbar-row "Inbox" at bounding box center [517, 88] width 577 height 59
